Goal: Task Accomplishment & Management: Manage account settings

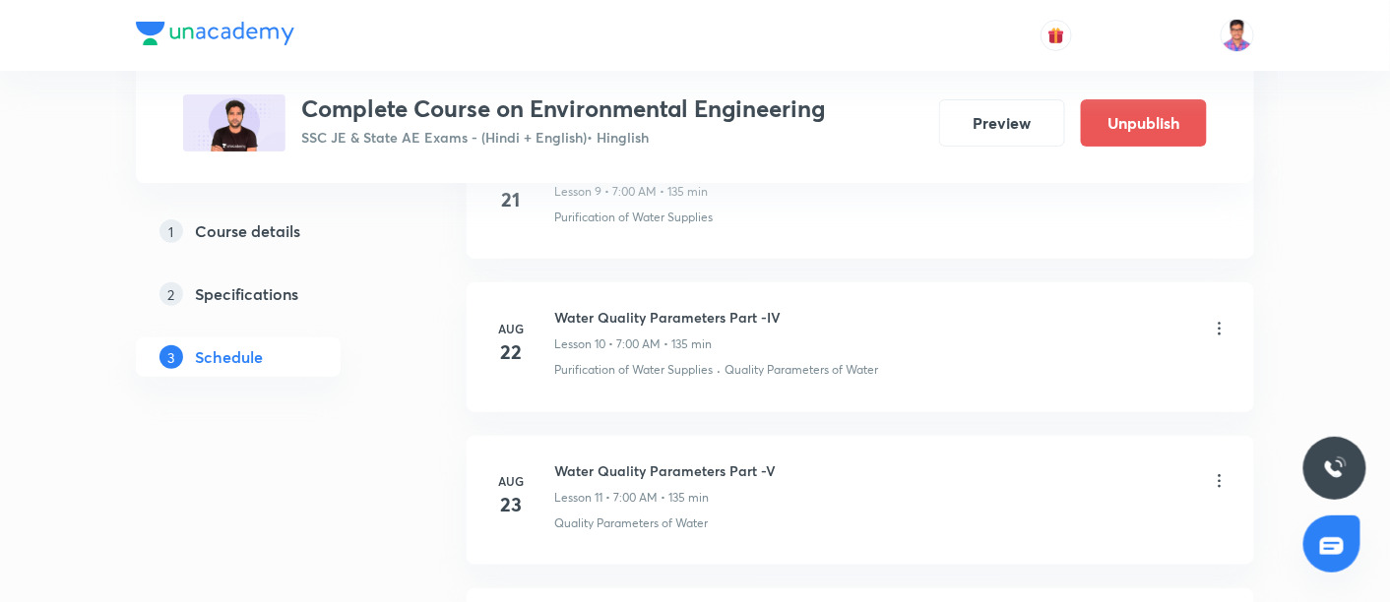
scroll to position [2443, 0]
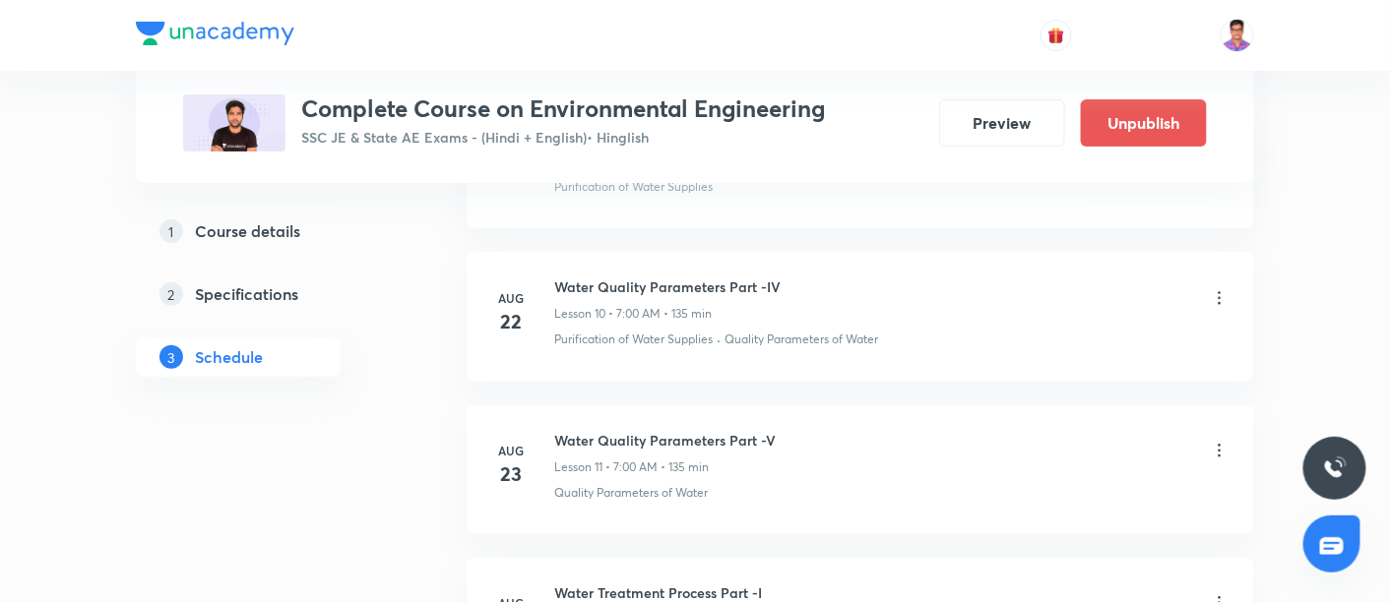
click at [467, 324] on li "[DATE] Water Quality Parameters Part -IV Lesson 10 • 7:00 AM • 135 min Purifica…" at bounding box center [861, 316] width 788 height 129
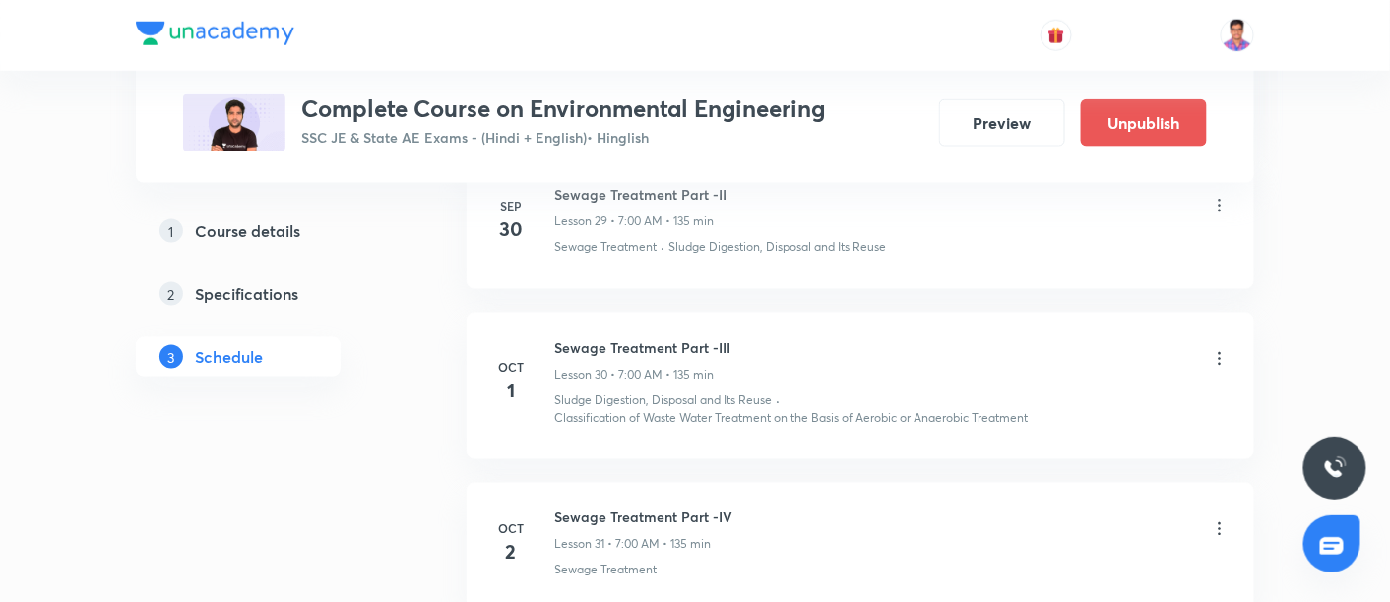
scroll to position [5432, 0]
click at [1219, 353] on icon at bounding box center [1220, 363] width 20 height 20
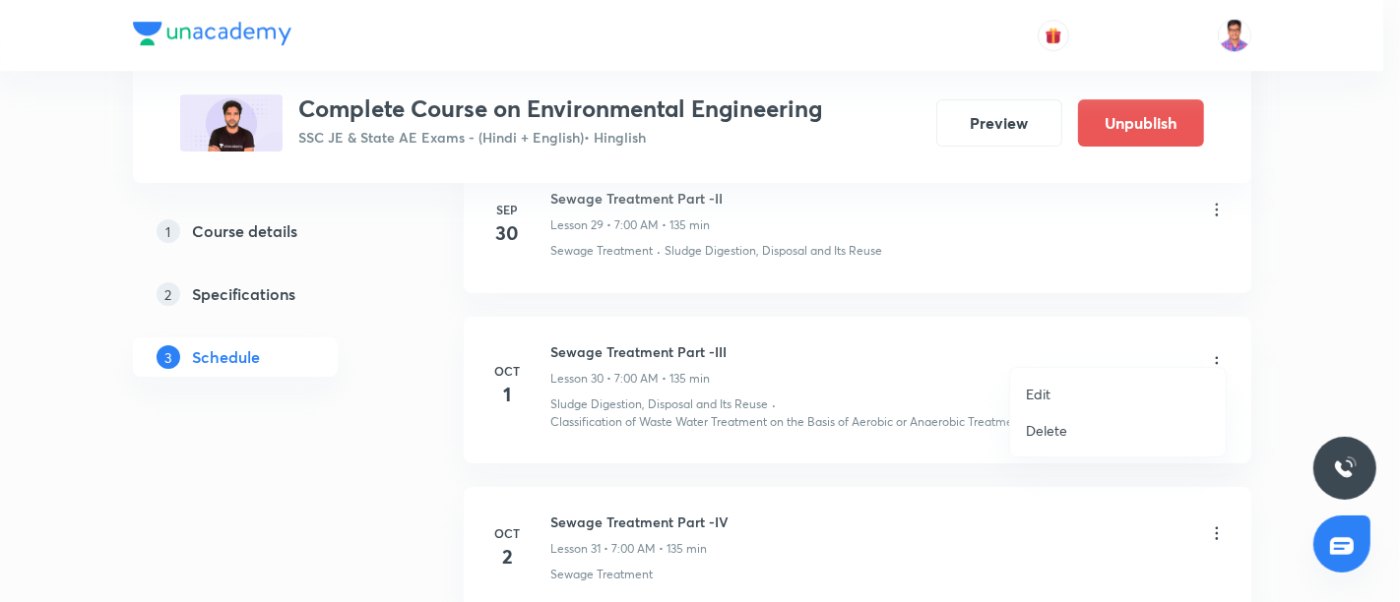
click at [1037, 390] on p "Edit" at bounding box center [1038, 394] width 25 height 21
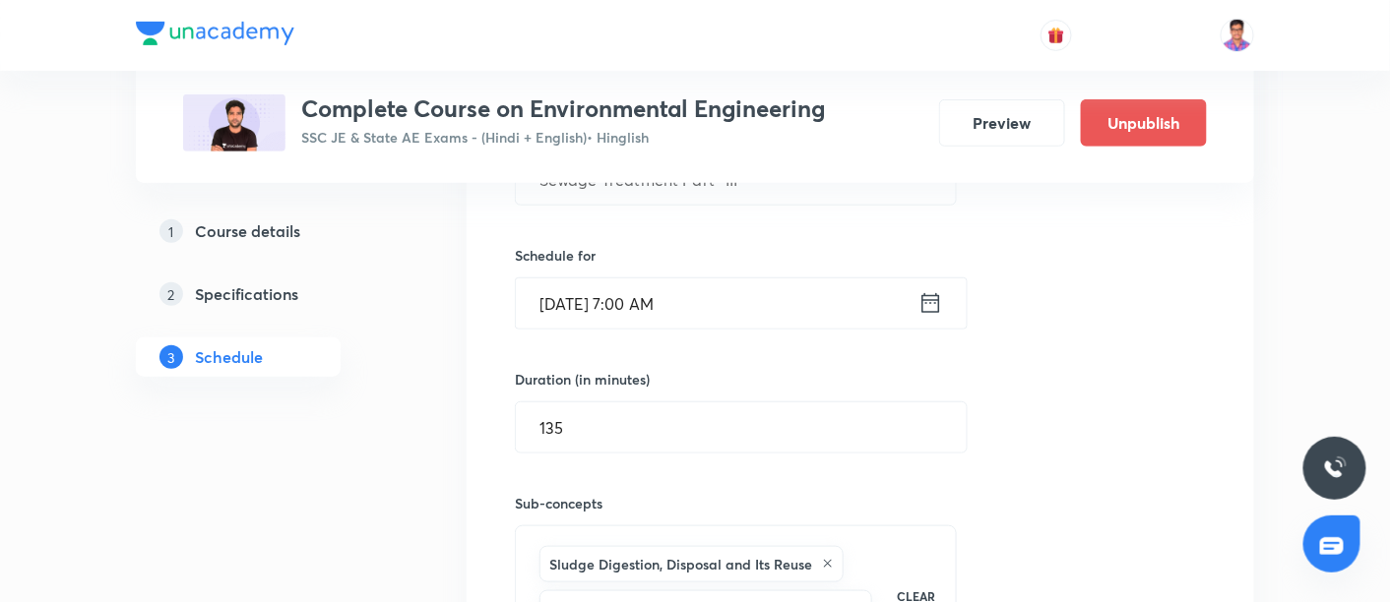
scroll to position [5013, 0]
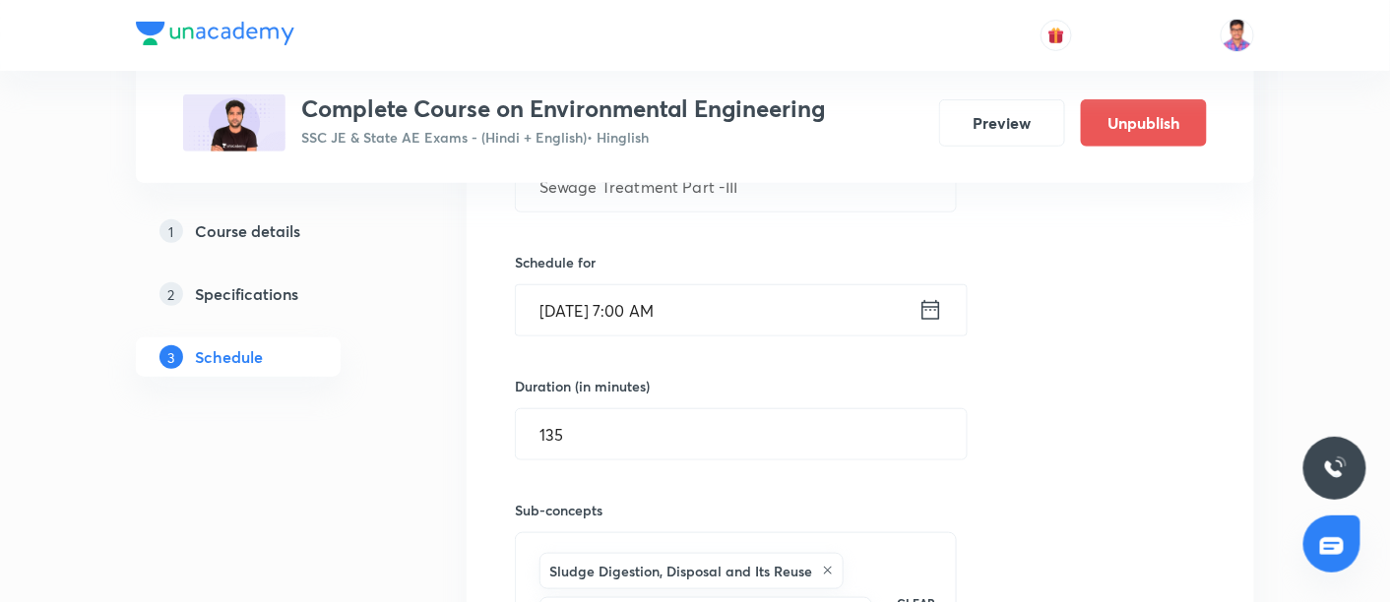
click at [551, 285] on input "[DATE] 7:00 AM" at bounding box center [717, 310] width 403 height 50
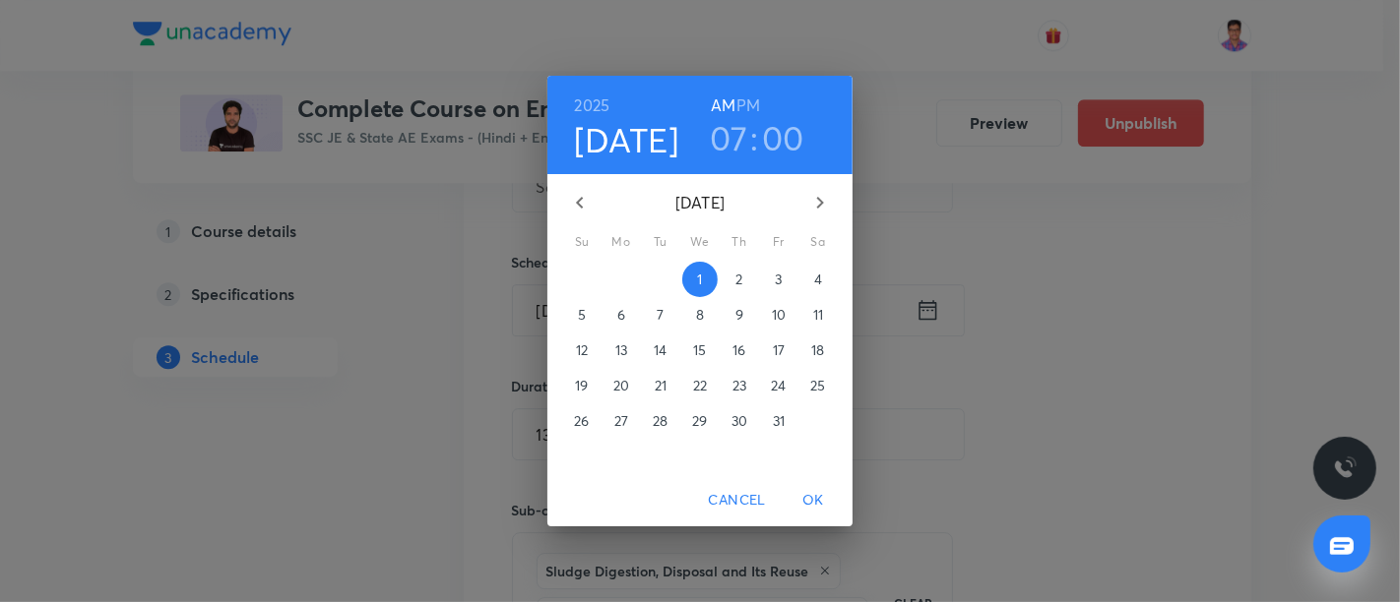
click at [624, 355] on p "13" at bounding box center [621, 351] width 12 height 20
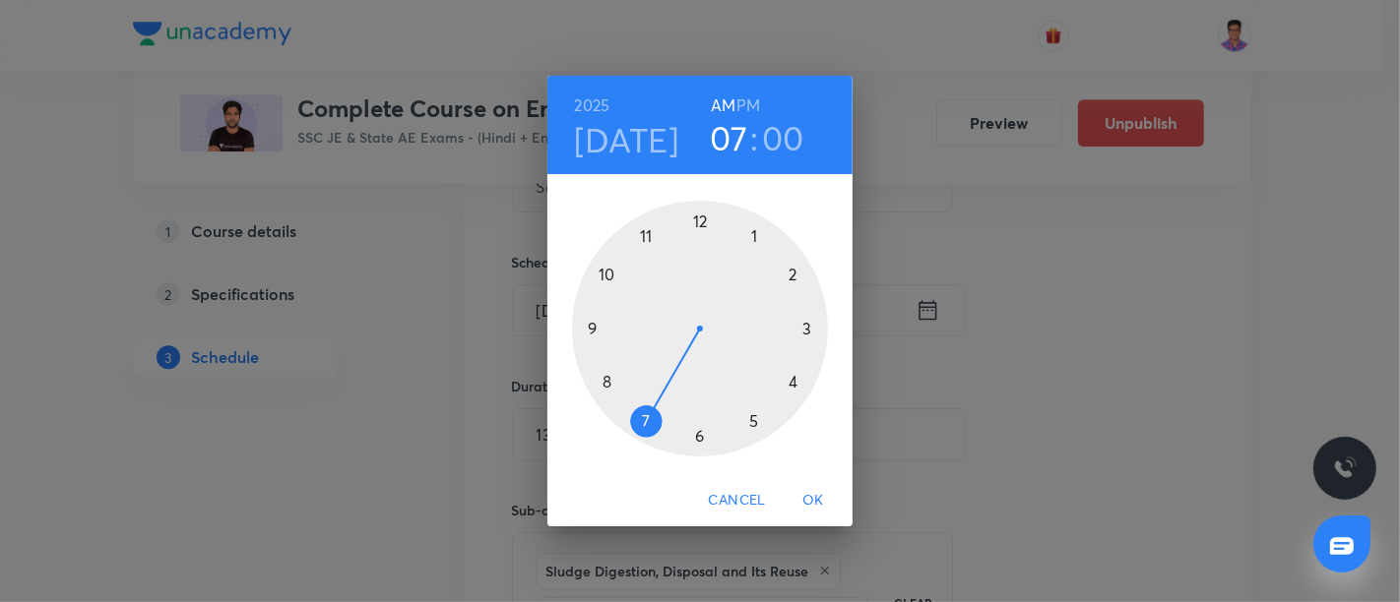
click at [809, 496] on span "OK" at bounding box center [813, 500] width 47 height 25
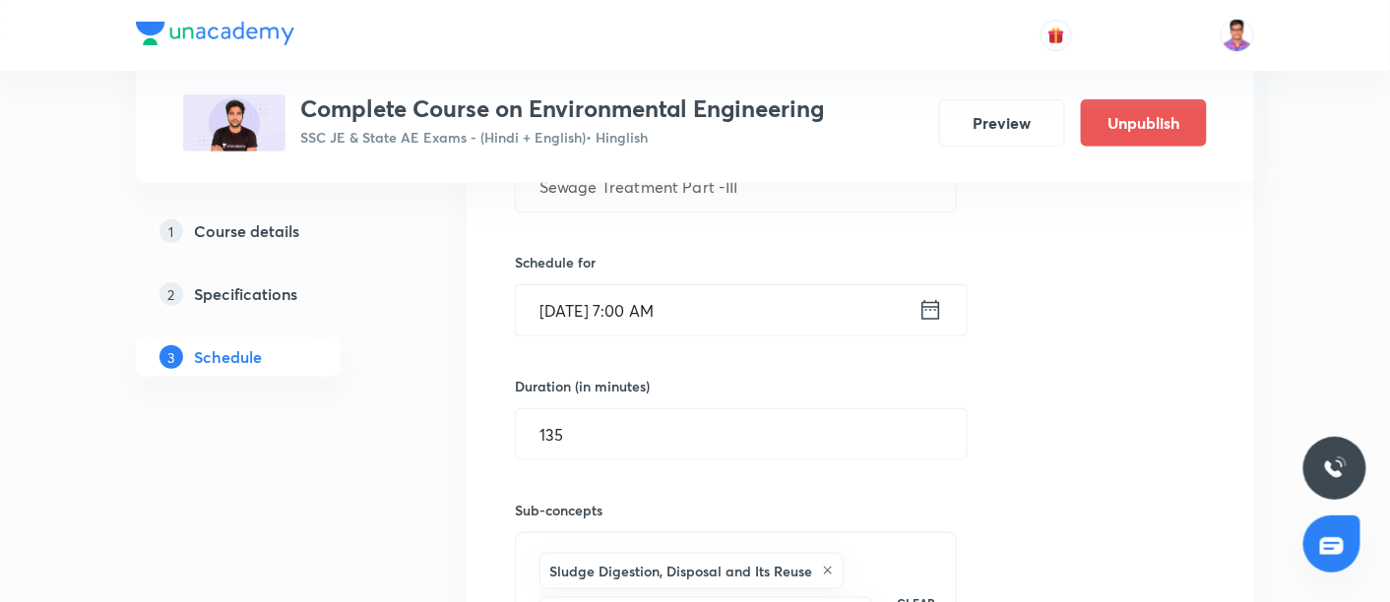
scroll to position [5293, 0]
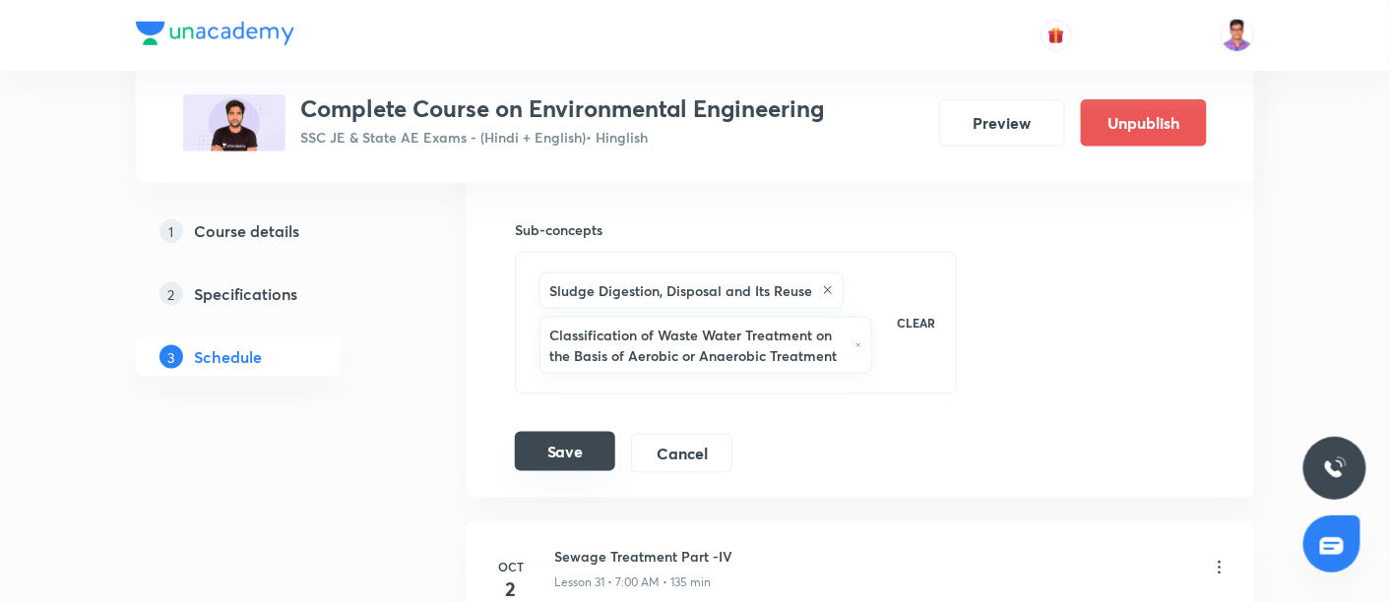
click at [547, 432] on button "Save" at bounding box center [565, 451] width 100 height 39
